Goal: Task Accomplishment & Management: Complete application form

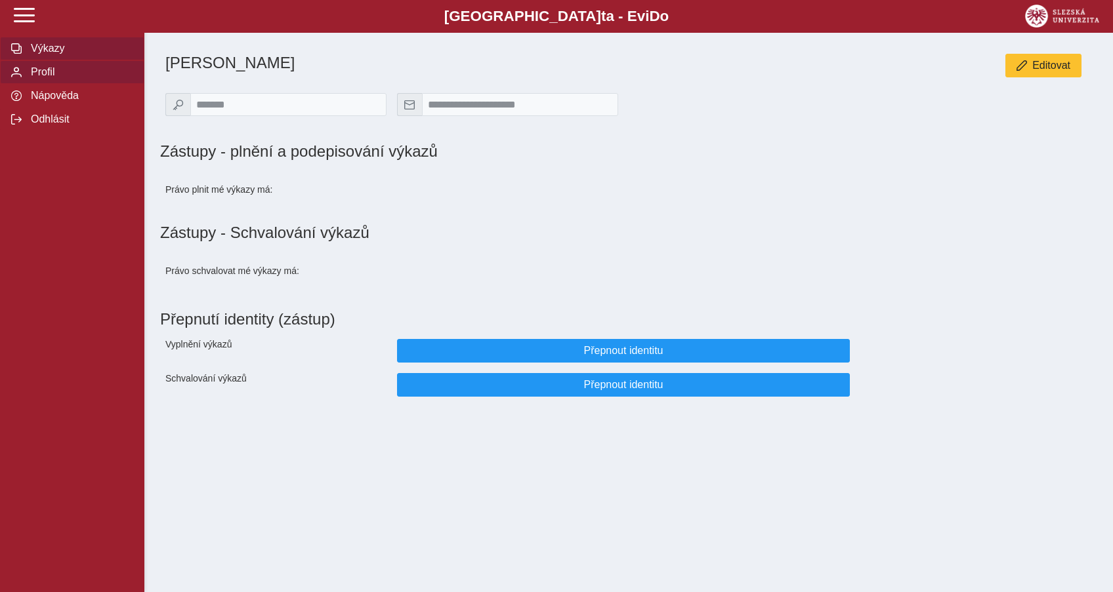
click at [64, 54] on span "Výkazy" at bounding box center [80, 49] width 106 height 12
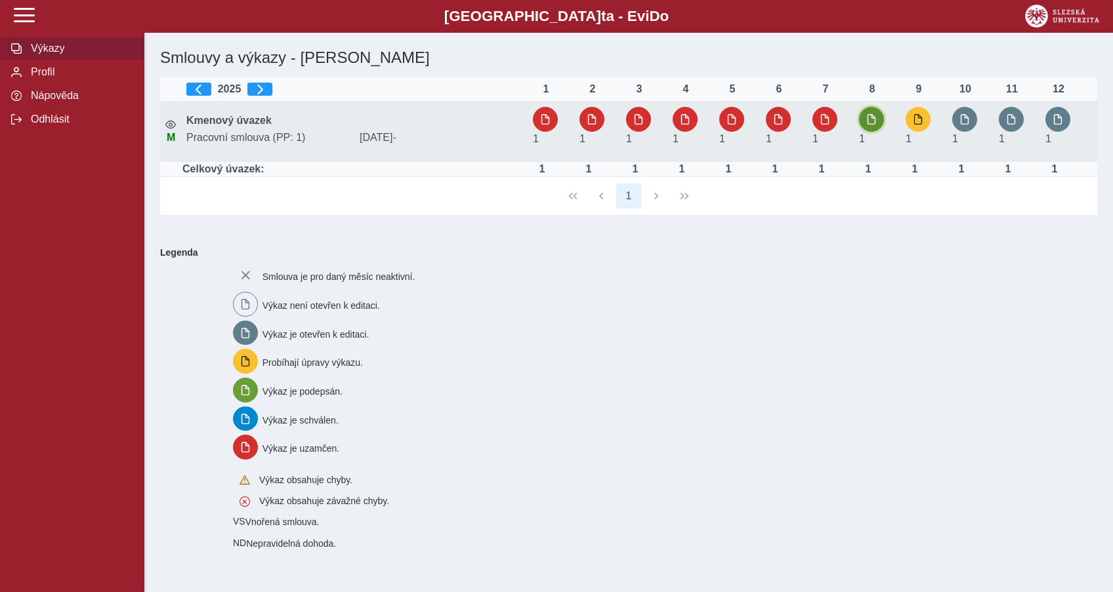
click at [869, 127] on button "button" at bounding box center [871, 119] width 25 height 25
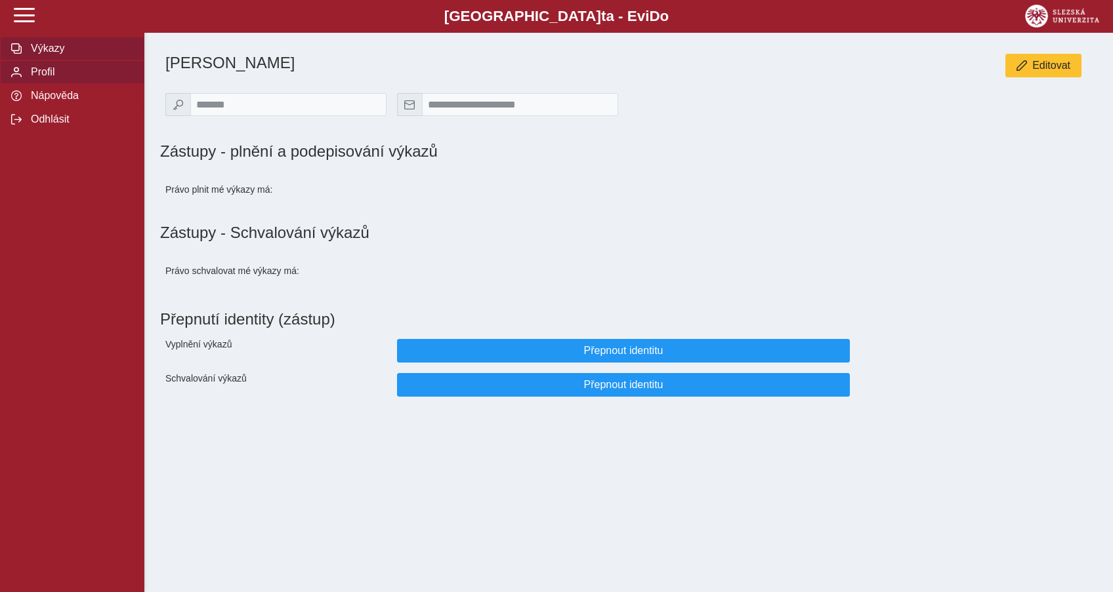
click at [38, 54] on span "Výkazy" at bounding box center [80, 49] width 106 height 12
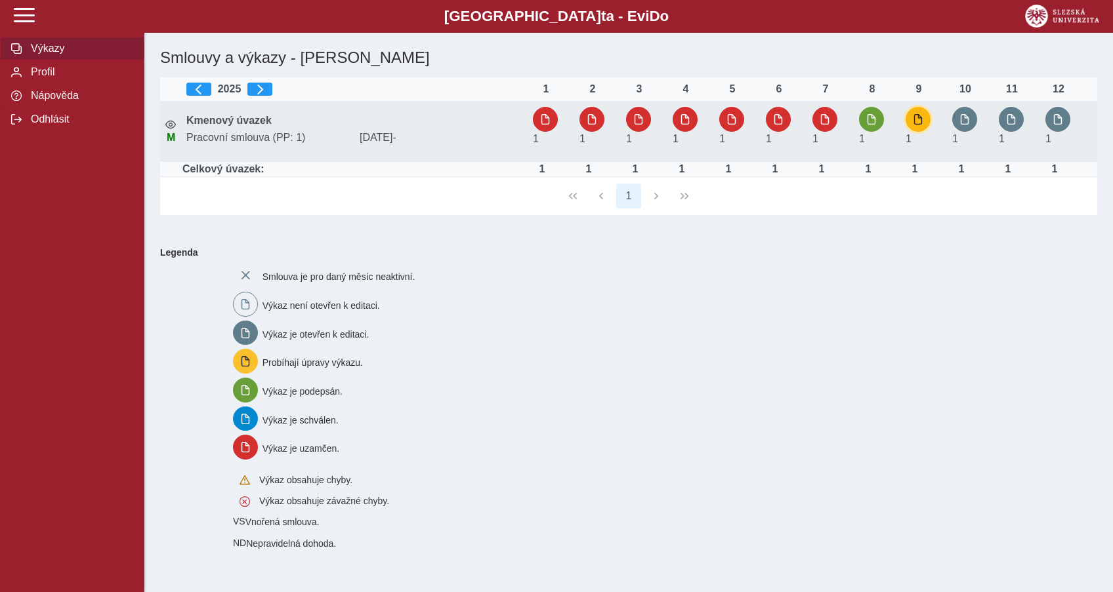
click at [928, 126] on button "button" at bounding box center [917, 119] width 25 height 25
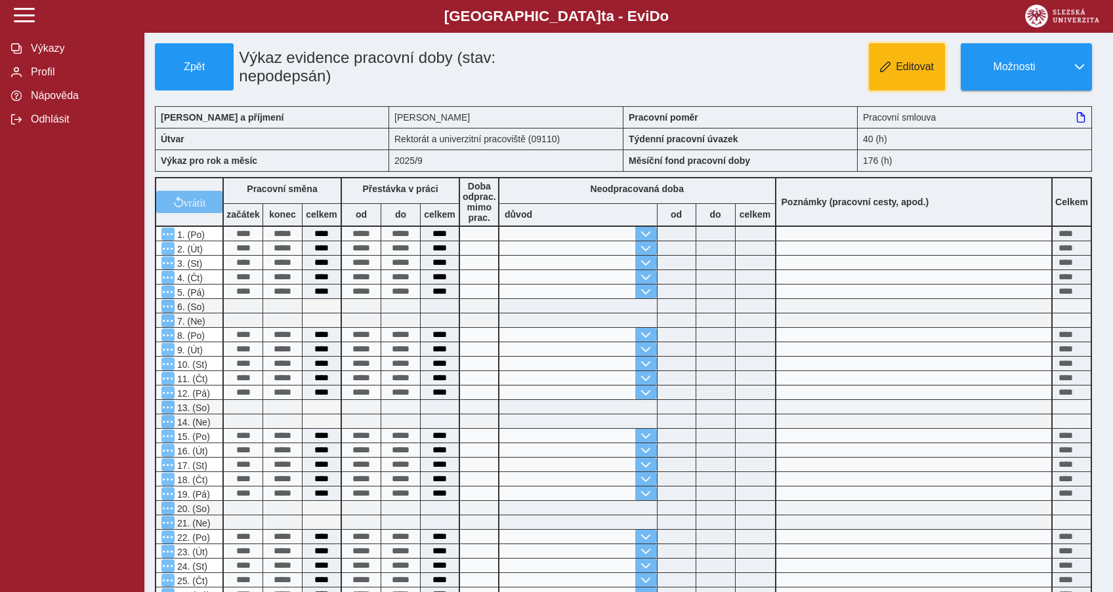
click at [898, 58] on button "Editovat" at bounding box center [907, 66] width 76 height 47
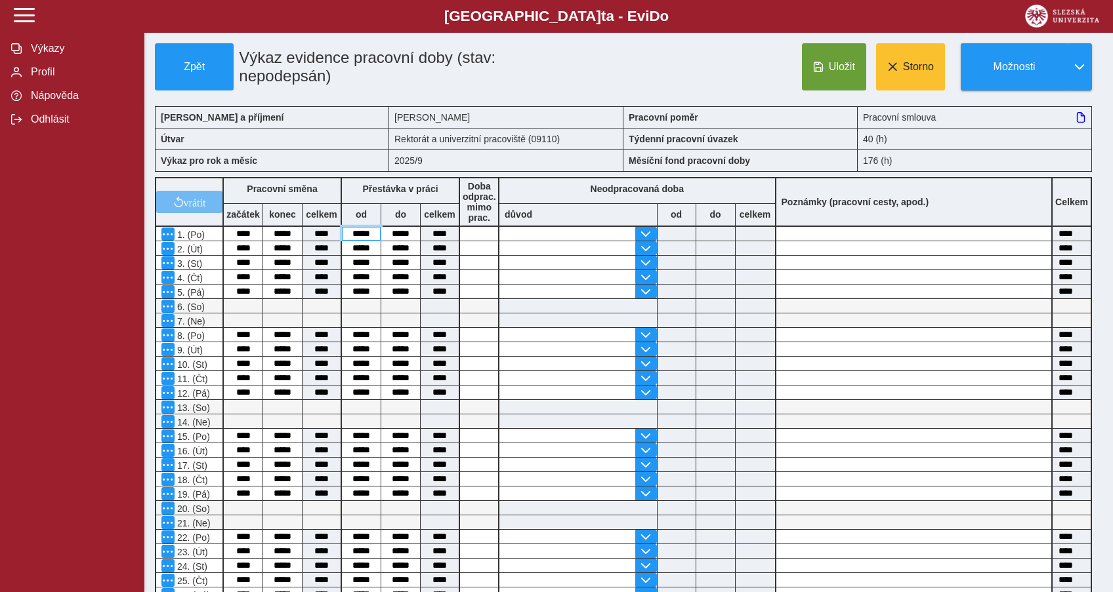
drag, startPoint x: 372, startPoint y: 234, endPoint x: 329, endPoint y: 243, distance: 43.8
click at [342, 241] on input "*****" at bounding box center [361, 234] width 39 height 14
type input "*****"
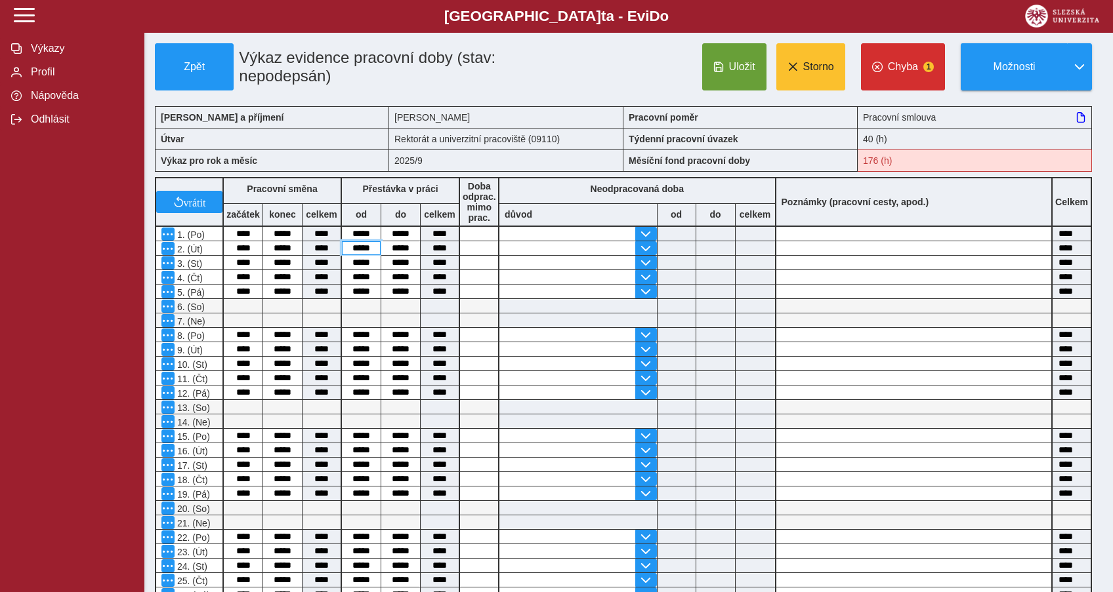
click at [364, 255] on input "*****" at bounding box center [361, 248] width 39 height 14
drag, startPoint x: 385, startPoint y: 236, endPoint x: 409, endPoint y: 237, distance: 24.3
click at [409, 237] on input "*****" at bounding box center [400, 234] width 39 height 14
type input "*****"
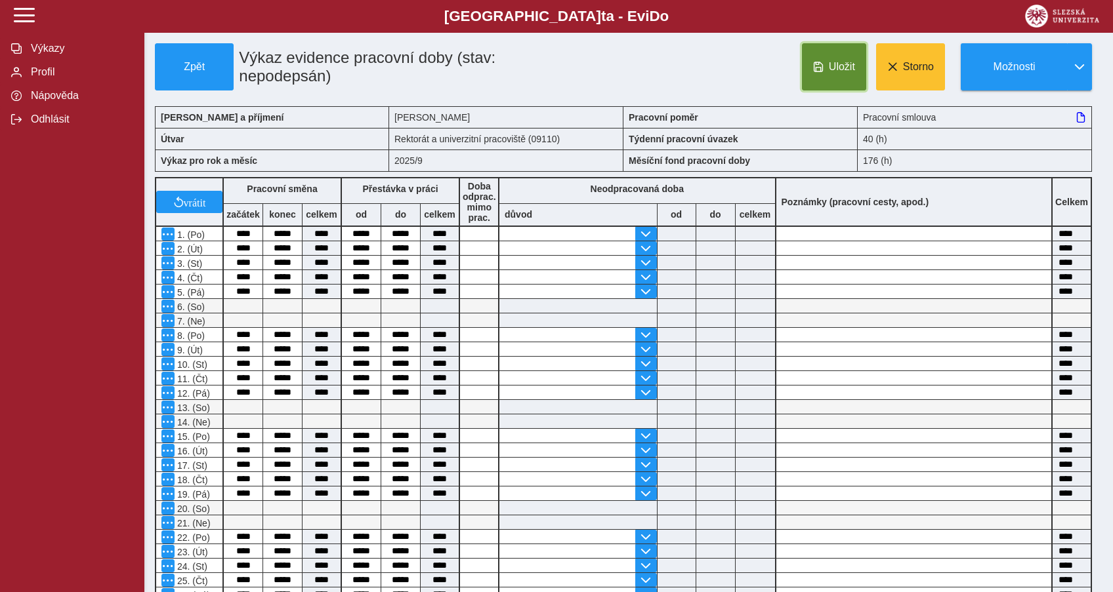
click at [825, 76] on button "Uložit" at bounding box center [834, 66] width 64 height 47
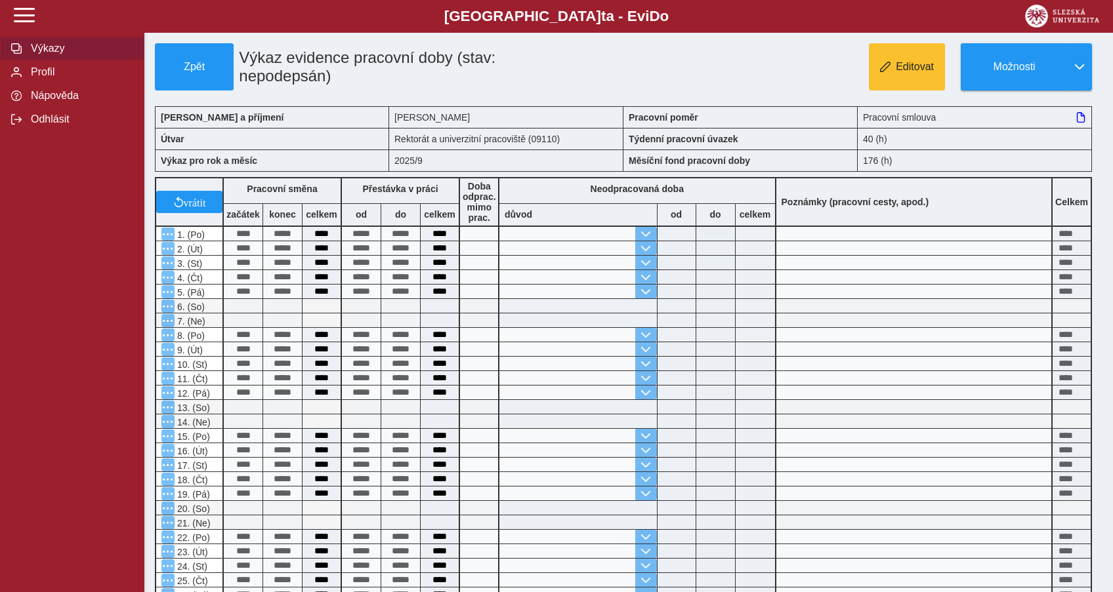
click at [55, 54] on span "Výkazy" at bounding box center [80, 49] width 106 height 12
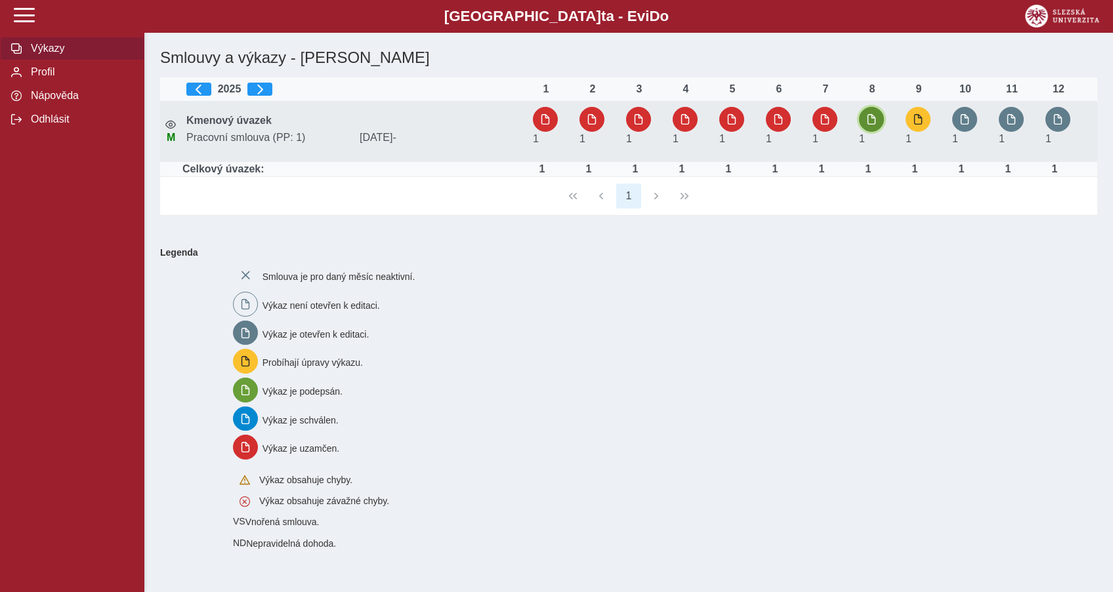
click at [876, 117] on button "button" at bounding box center [871, 119] width 25 height 25
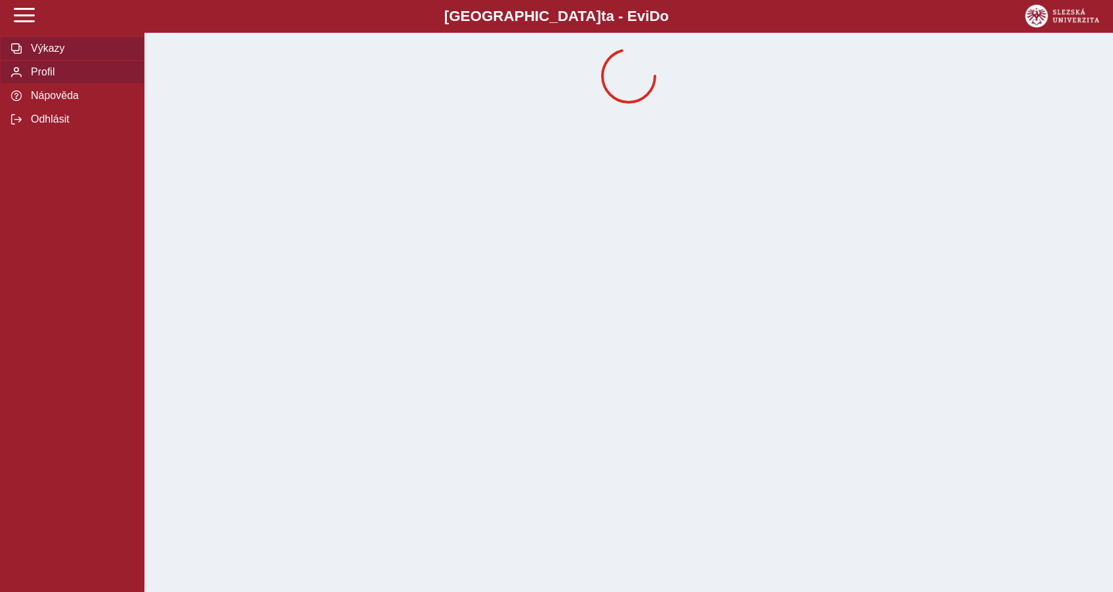
click at [22, 60] on button "Výkazy" at bounding box center [72, 49] width 144 height 24
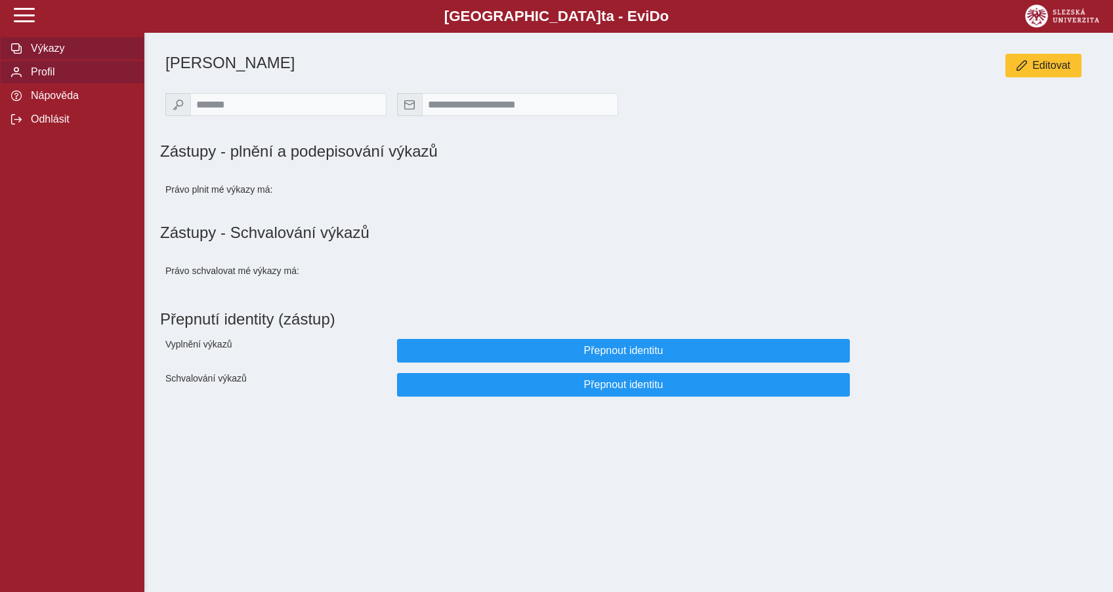
click at [53, 54] on span "Výkazy" at bounding box center [80, 49] width 106 height 12
click at [58, 54] on span "Výkazy" at bounding box center [80, 49] width 106 height 12
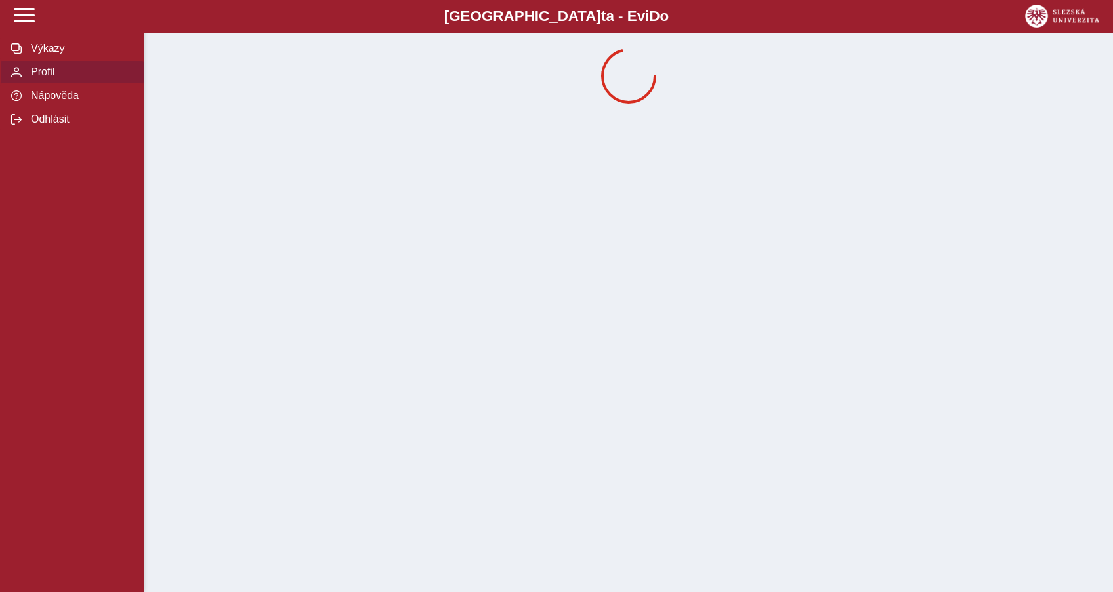
click at [60, 54] on span "Výkazy" at bounding box center [80, 49] width 106 height 12
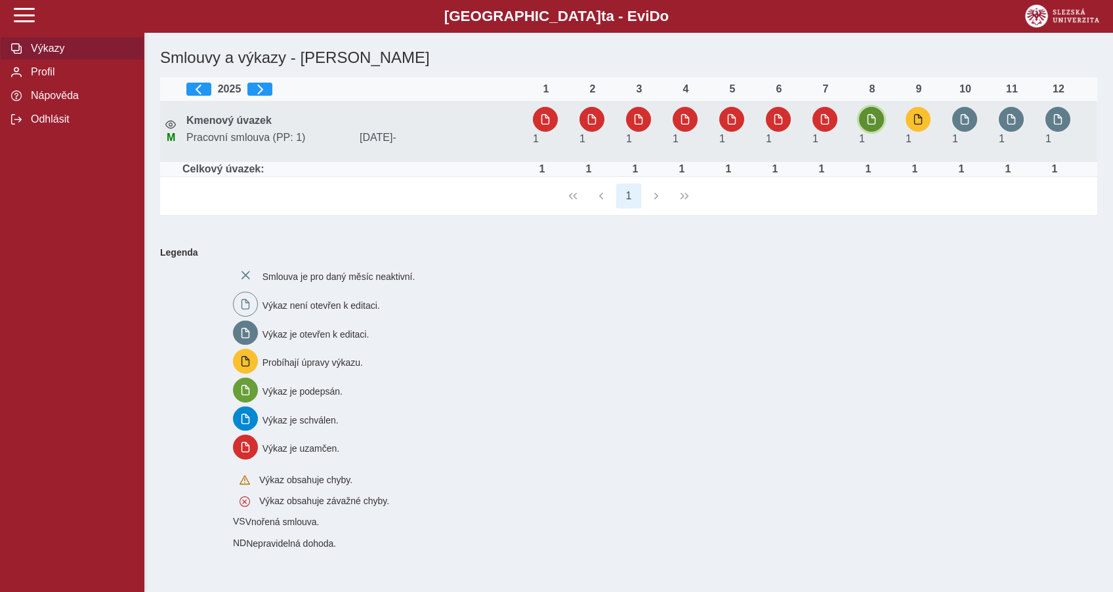
click at [860, 121] on button "button" at bounding box center [871, 119] width 25 height 25
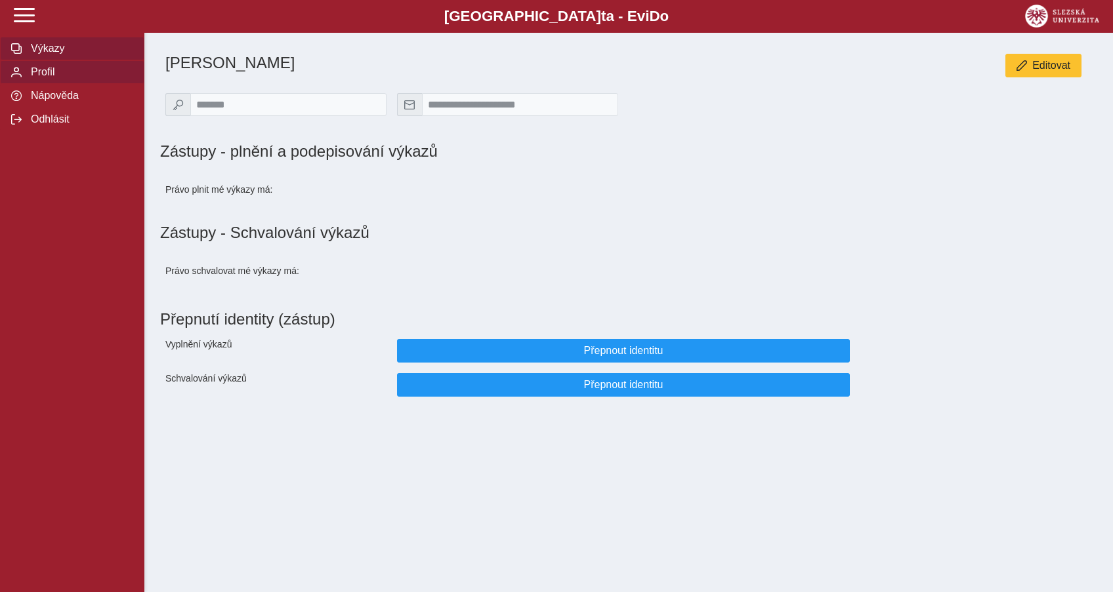
click at [58, 54] on span "Výkazy" at bounding box center [80, 49] width 106 height 12
click at [53, 54] on span "Výkazy" at bounding box center [80, 49] width 106 height 12
click at [70, 54] on span "Výkazy" at bounding box center [80, 49] width 106 height 12
click at [81, 54] on span "Výkazy" at bounding box center [80, 49] width 106 height 12
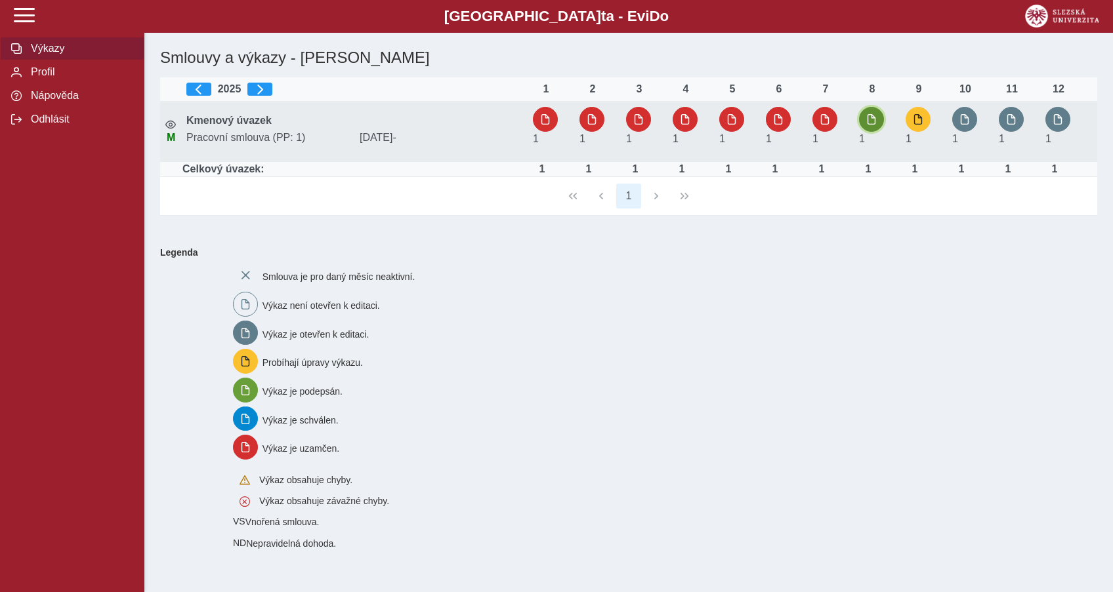
click at [868, 123] on span "button" at bounding box center [871, 119] width 10 height 10
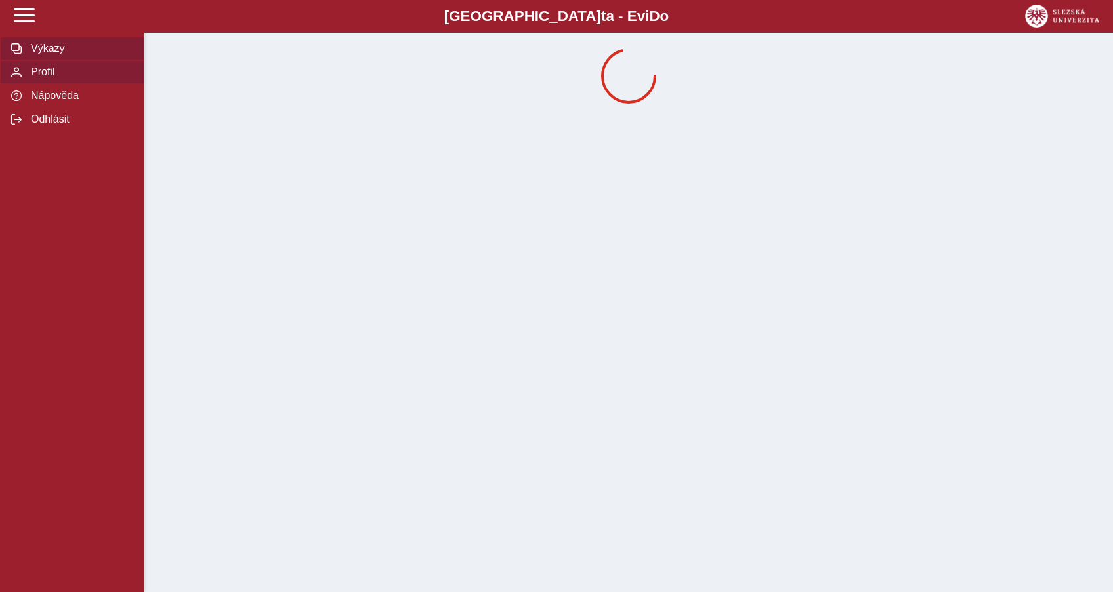
click at [60, 54] on span "Výkazy" at bounding box center [80, 49] width 106 height 12
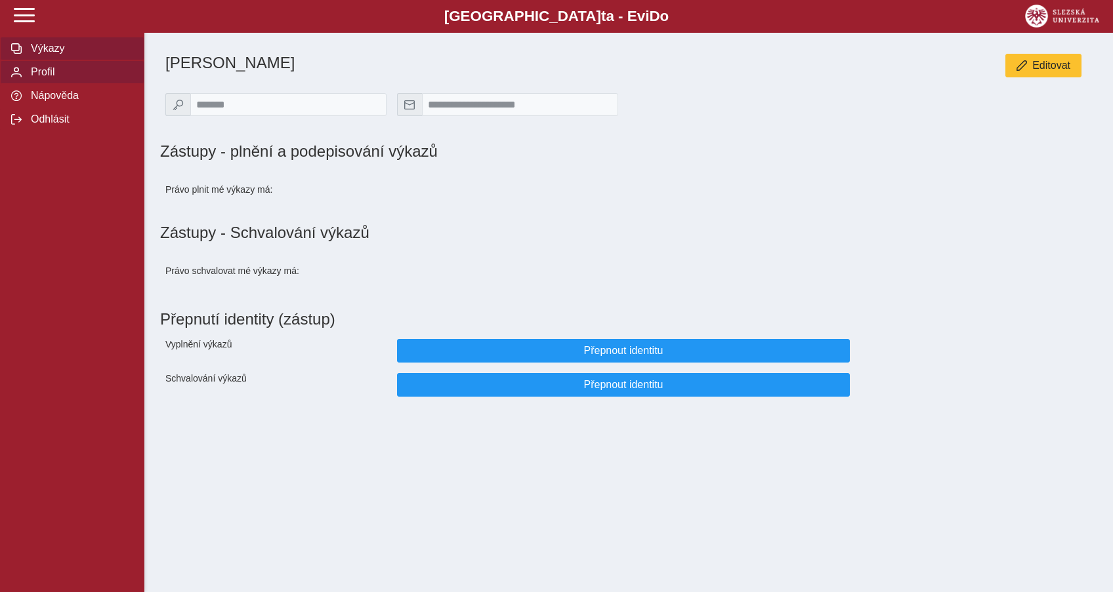
click at [51, 54] on span "Výkazy" at bounding box center [80, 49] width 106 height 12
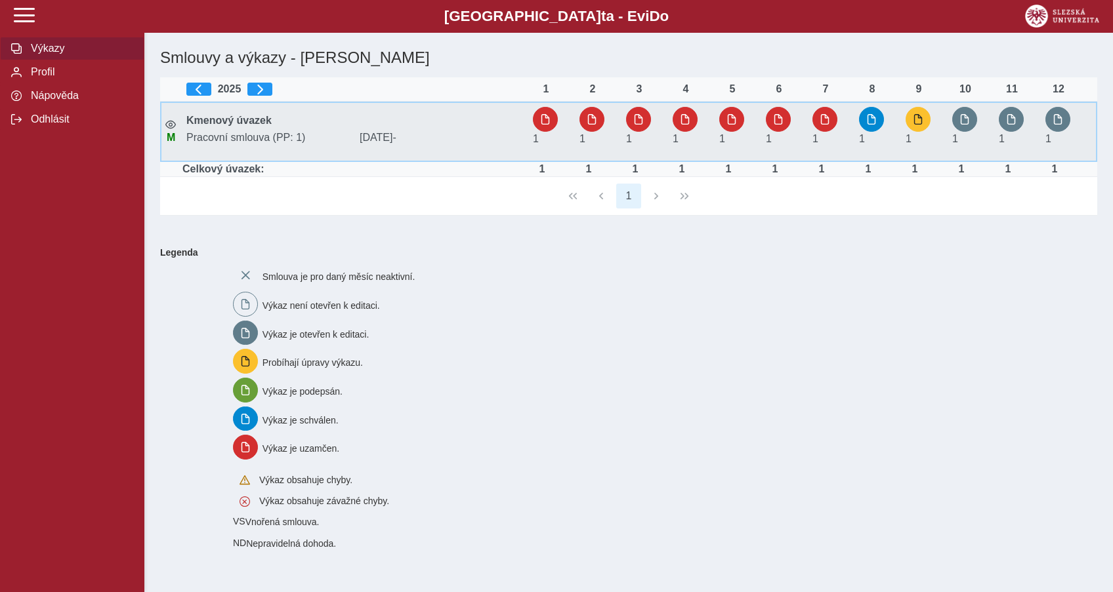
click at [857, 120] on td "1" at bounding box center [877, 132] width 47 height 60
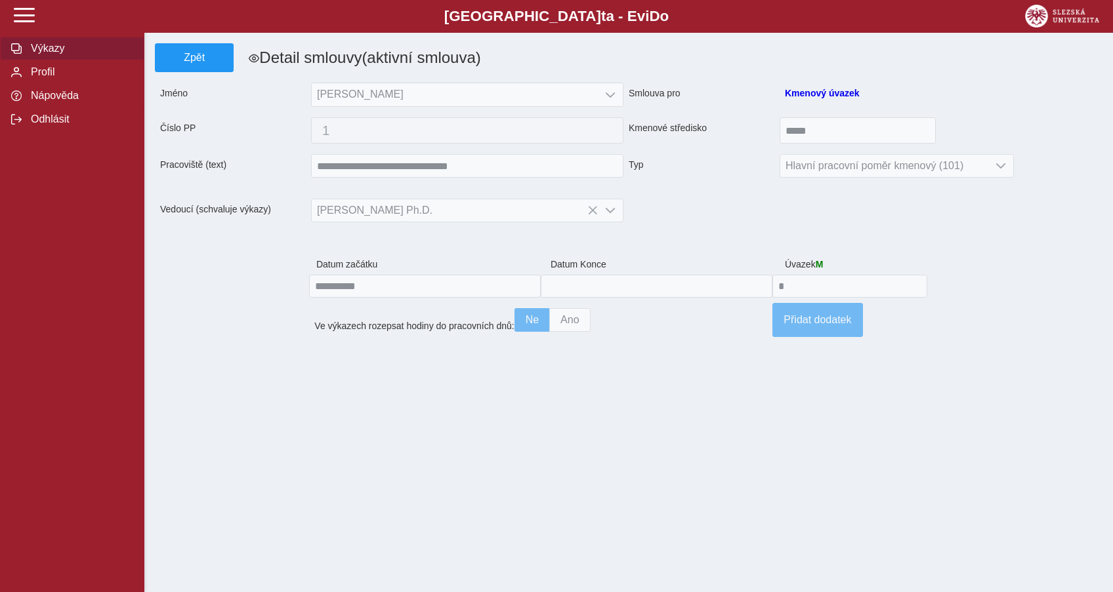
click at [63, 54] on span "Výkazy" at bounding box center [80, 49] width 106 height 12
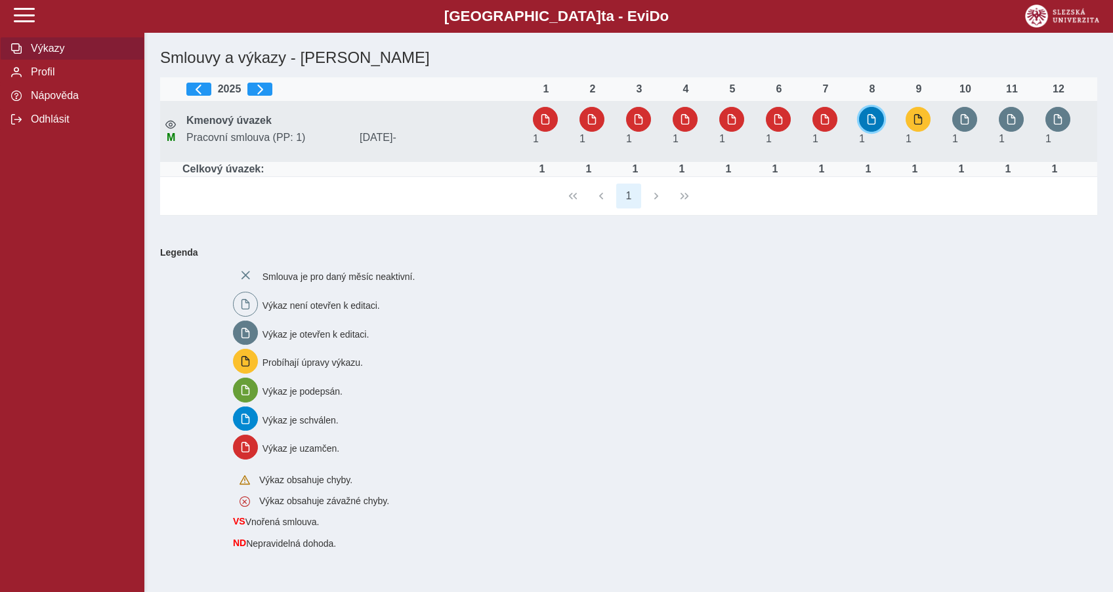
click at [876, 120] on button "button" at bounding box center [871, 119] width 25 height 25
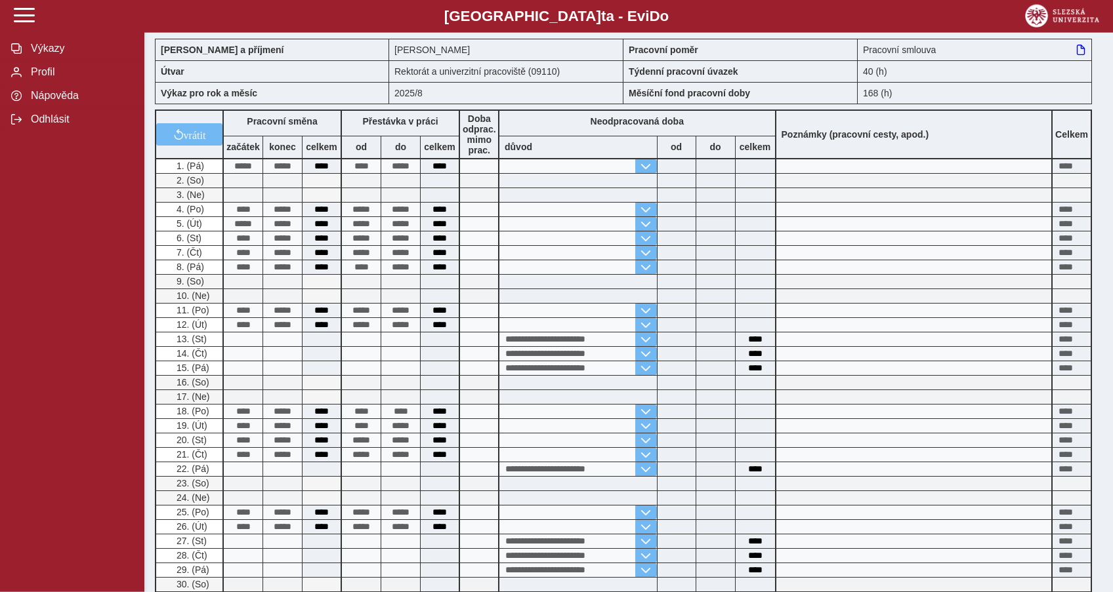
scroll to position [67, 0]
